Goal: Check status

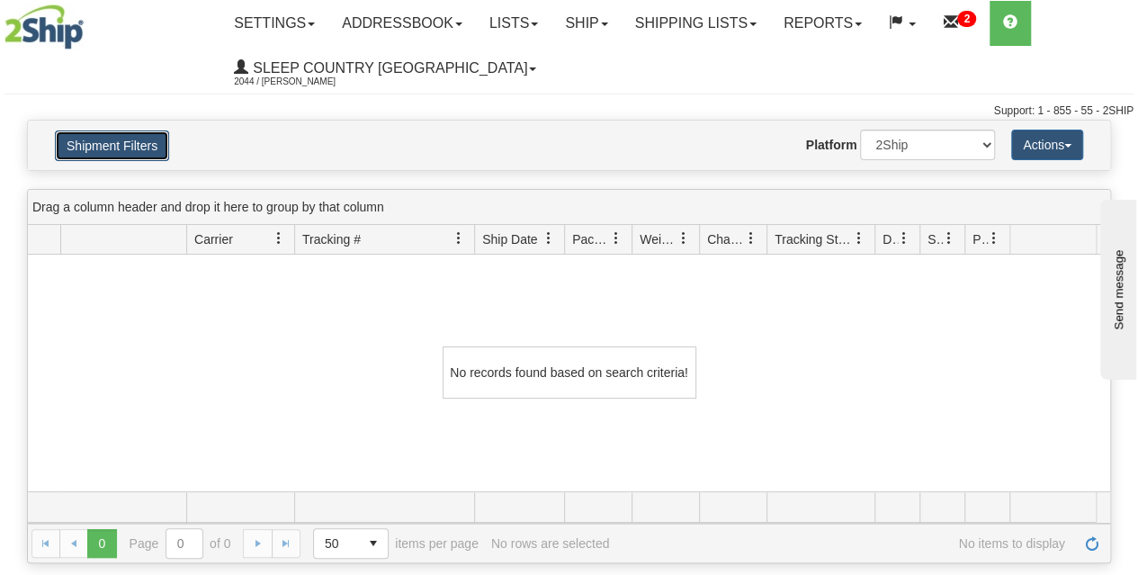
click at [132, 143] on button "Shipment Filters" at bounding box center [112, 145] width 114 height 31
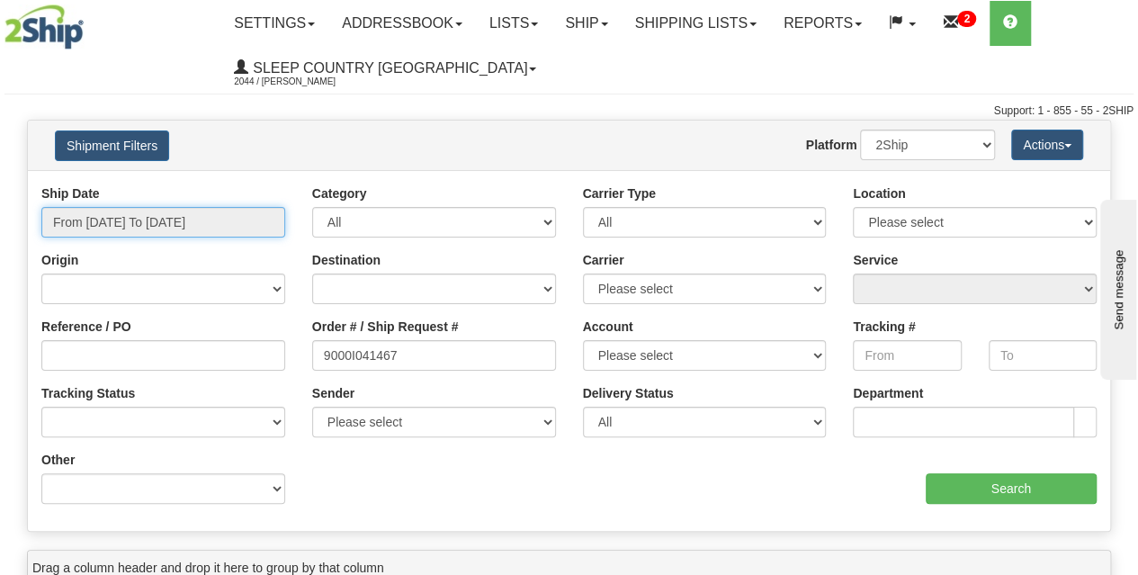
click at [137, 228] on input "From [DATE] To [DATE]" at bounding box center [163, 222] width 244 height 31
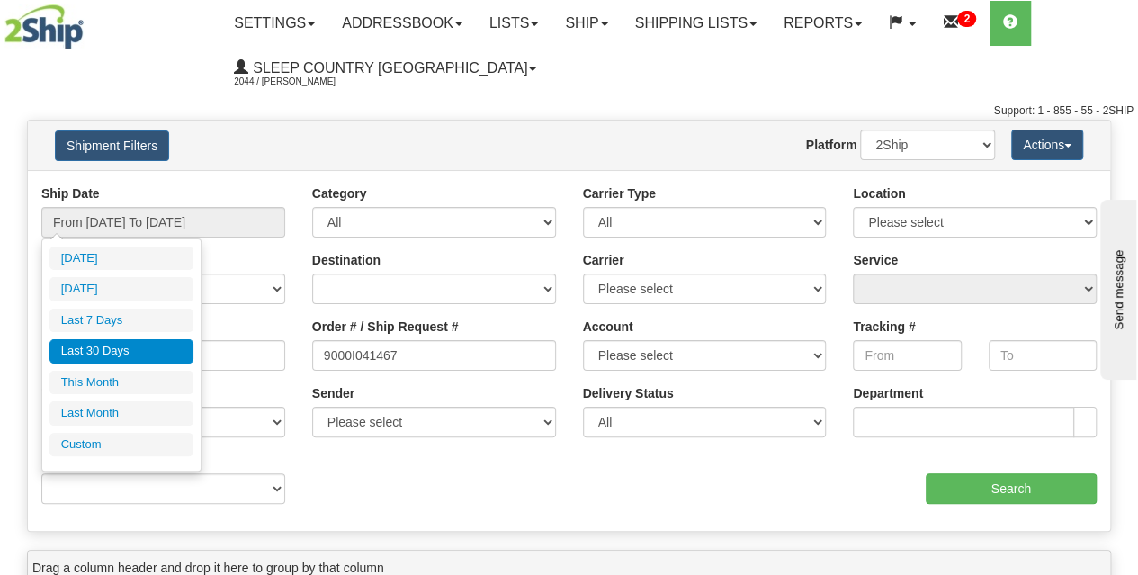
click at [112, 349] on li "Last 30 Days" at bounding box center [121, 351] width 144 height 24
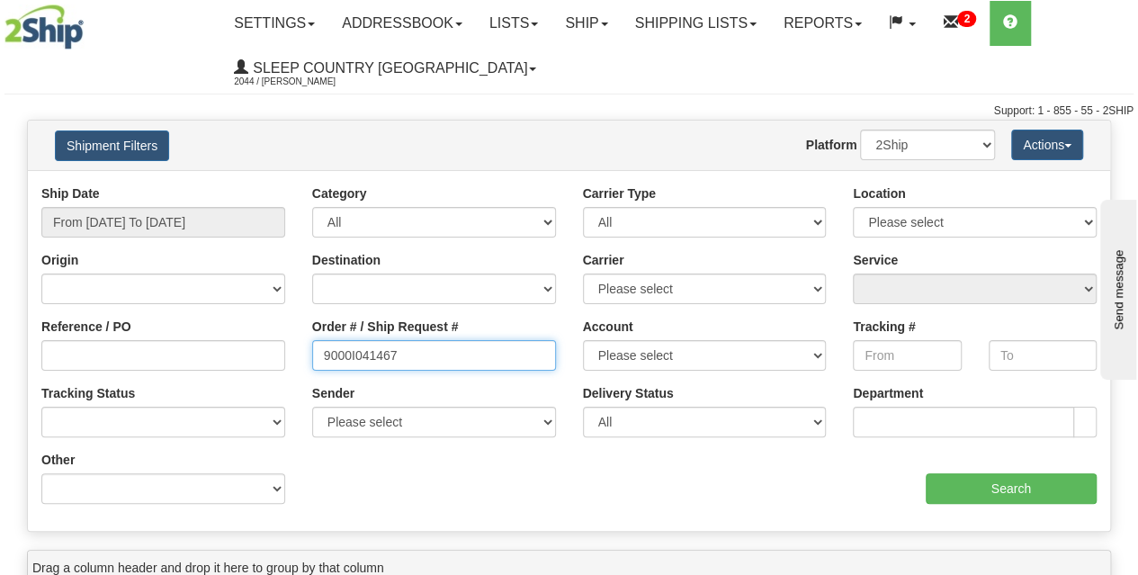
drag, startPoint x: 451, startPoint y: 355, endPoint x: 207, endPoint y: 348, distance: 244.7
click at [207, 184] on div "Reference / PO Order # / Ship Request # 9000I041467 Account Please select [GEOG…" at bounding box center [569, 184] width 1082 height 0
paste input "9000I021294"
type input "9000I021294"
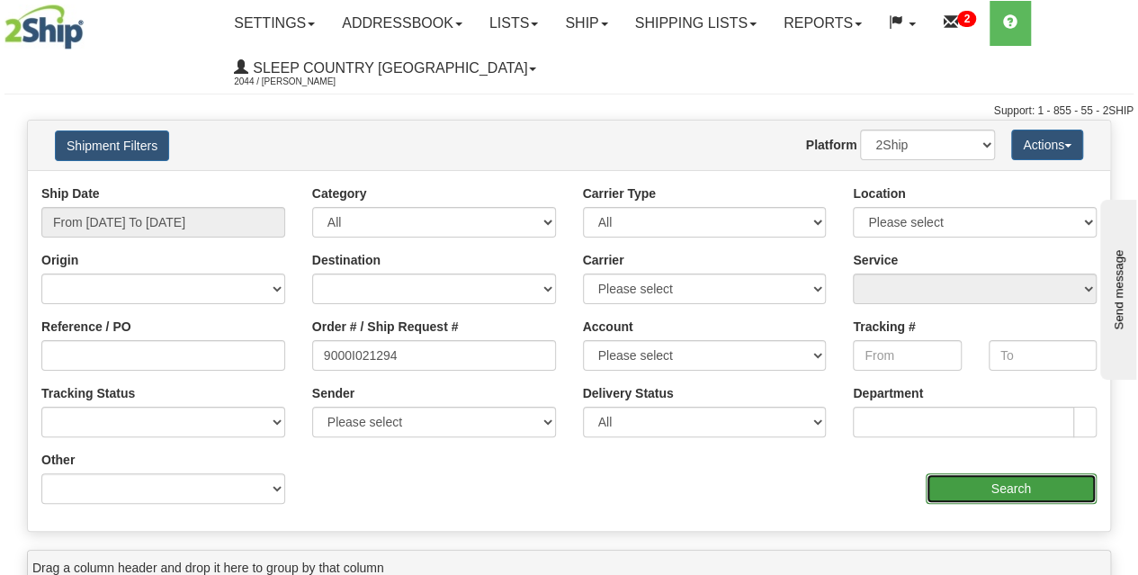
click at [983, 488] on input "Search" at bounding box center [1011, 488] width 172 height 31
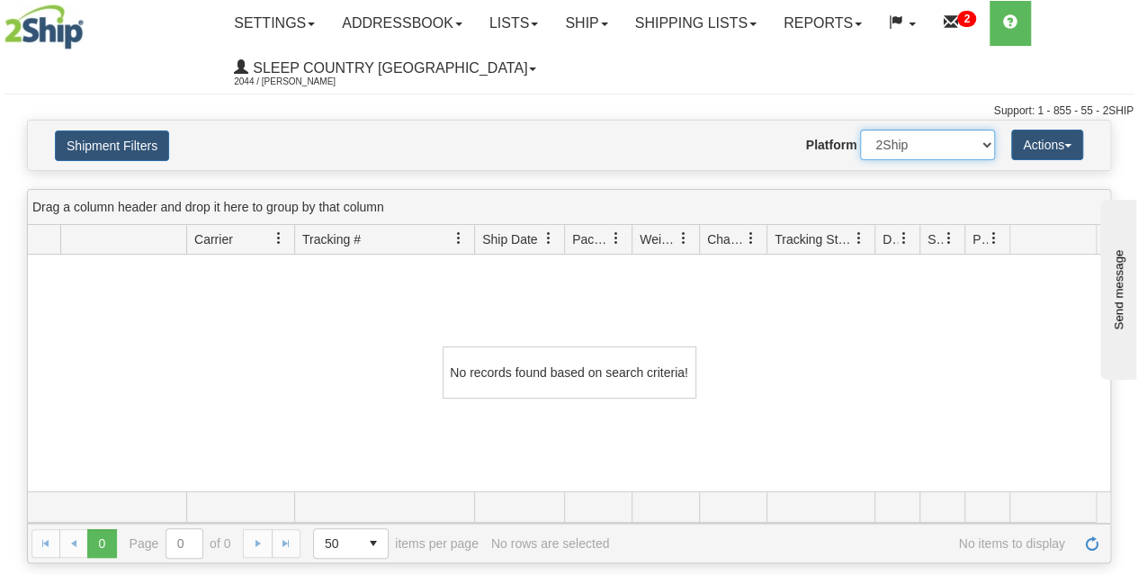
click at [959, 143] on select "2Ship Imported" at bounding box center [927, 144] width 135 height 31
select select "1"
click at [860, 129] on select "2Ship Imported" at bounding box center [927, 144] width 135 height 31
click at [128, 141] on button "Shipment Filters" at bounding box center [112, 145] width 114 height 31
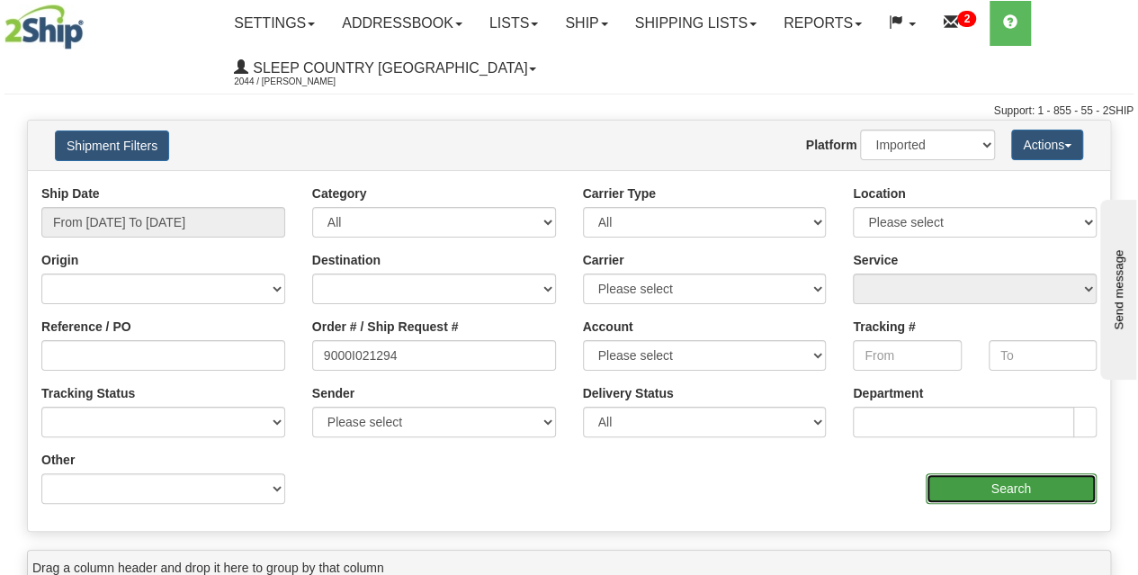
click at [1017, 490] on input "Search" at bounding box center [1011, 488] width 172 height 31
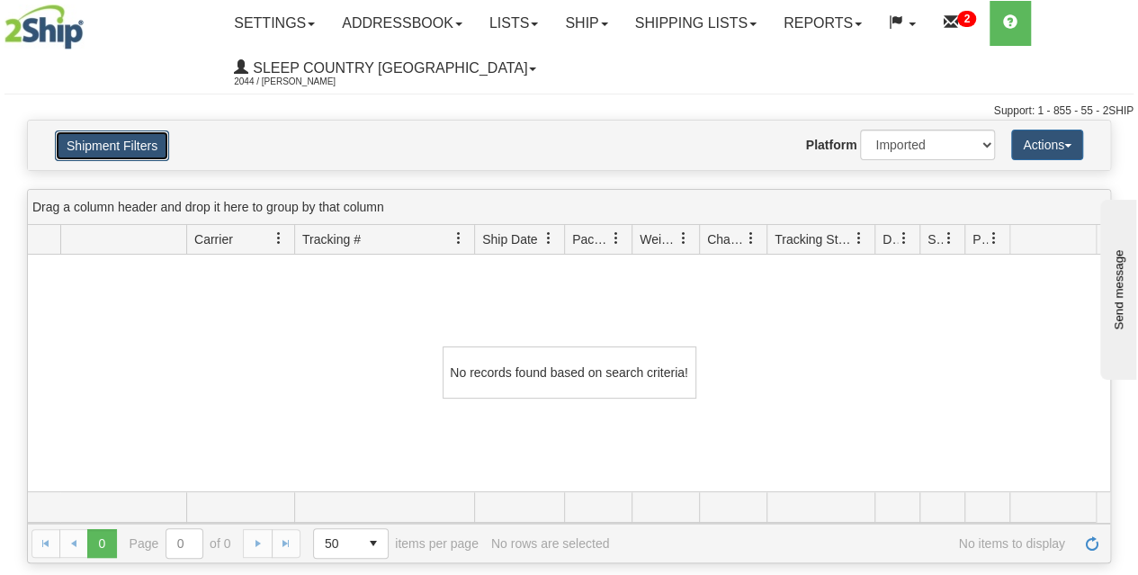
click at [118, 156] on button "Shipment Filters" at bounding box center [112, 145] width 114 height 31
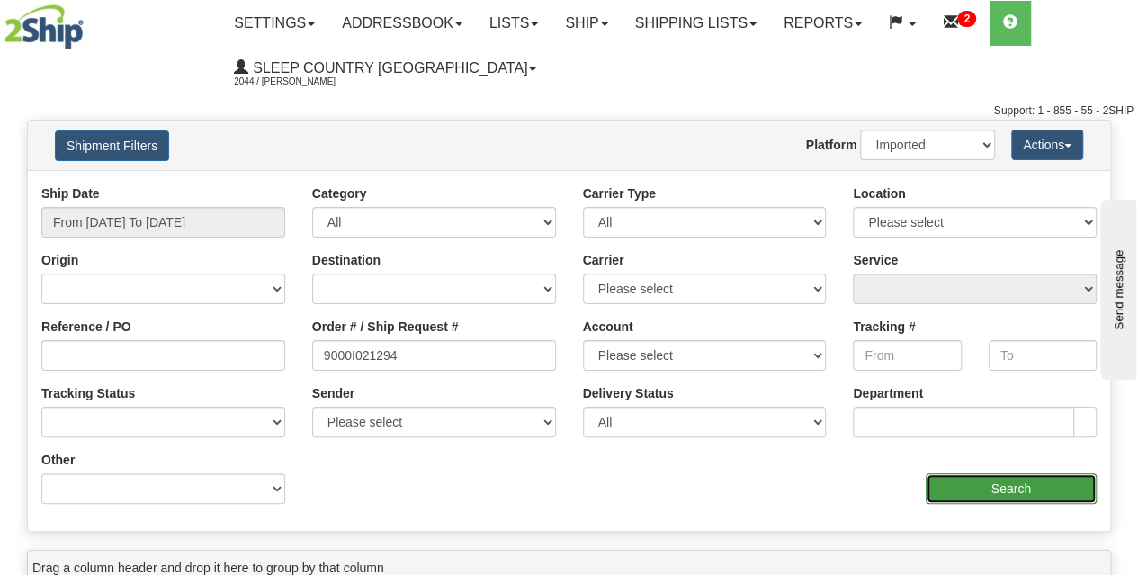
click at [980, 490] on input "Search" at bounding box center [1011, 488] width 172 height 31
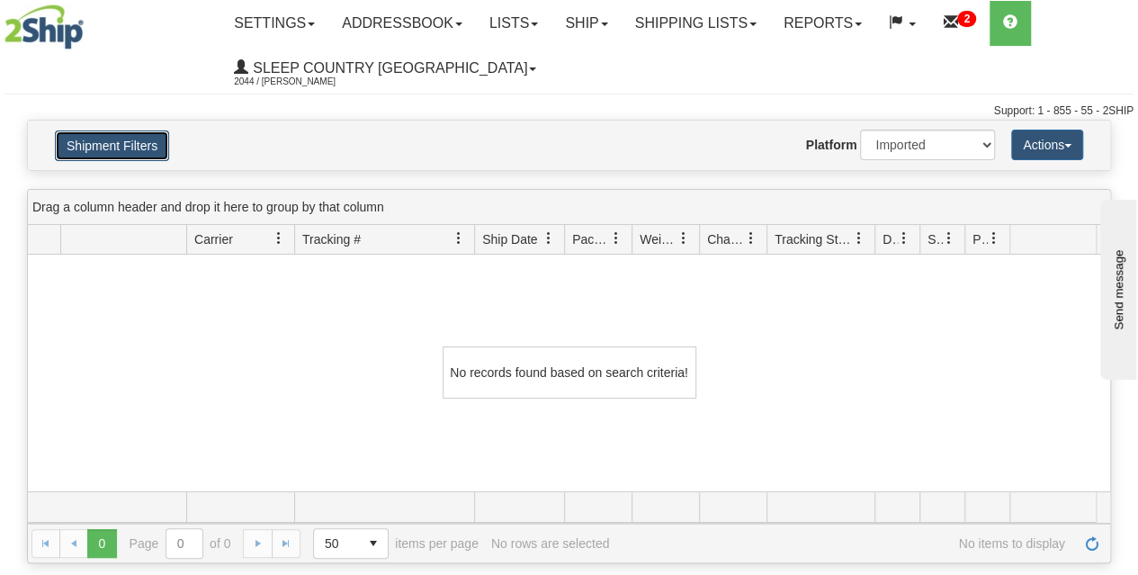
click at [117, 151] on button "Shipment Filters" at bounding box center [112, 145] width 114 height 31
